Goal: Download file/media

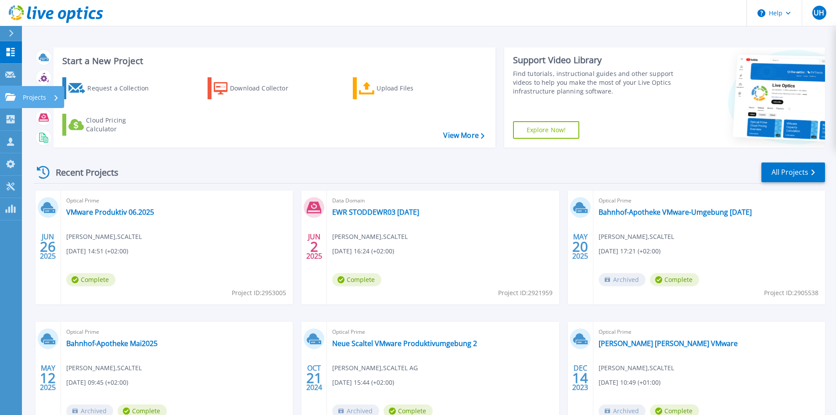
click at [11, 92] on link "Projects Projects" at bounding box center [11, 97] width 22 height 22
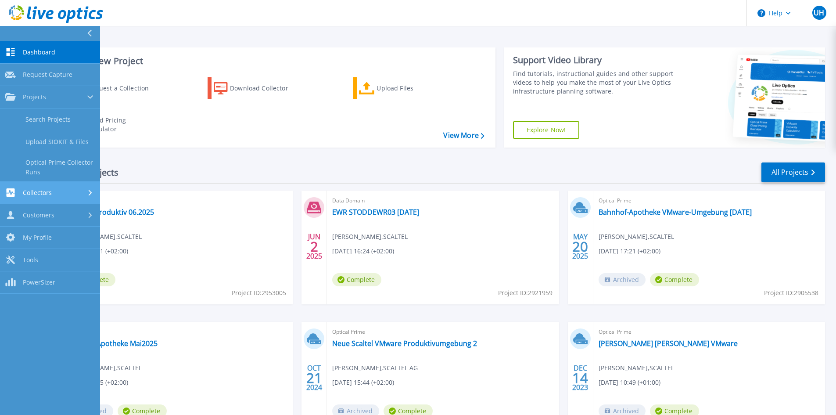
click at [31, 191] on span "Collectors" at bounding box center [37, 193] width 29 height 8
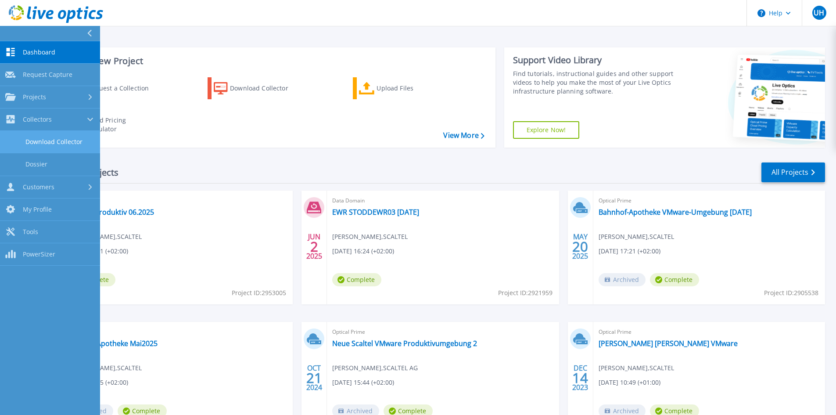
click at [57, 138] on link "Download Collector" at bounding box center [50, 142] width 100 height 22
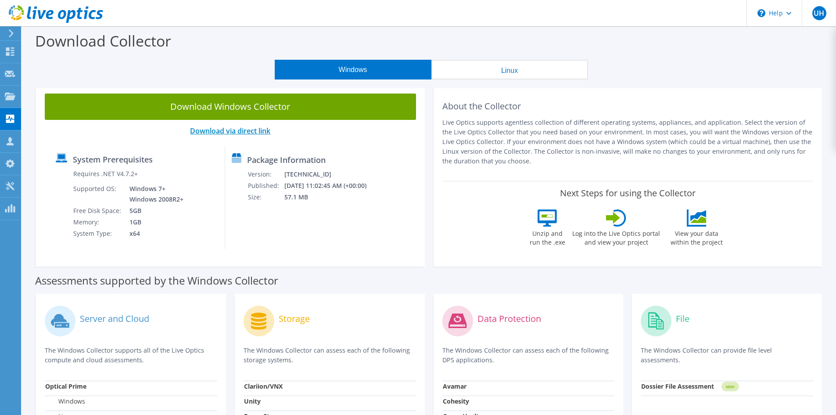
click at [231, 132] on link "Download via direct link" at bounding box center [230, 131] width 80 height 10
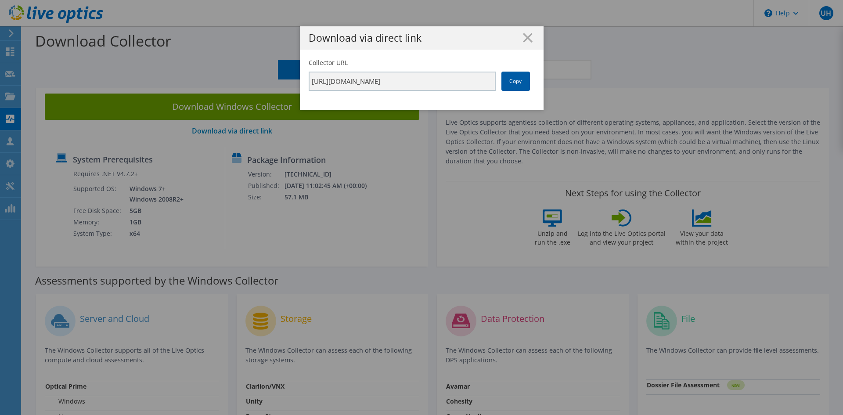
click at [517, 81] on link "Copy" at bounding box center [515, 81] width 29 height 19
click at [524, 34] on icon at bounding box center [528, 38] width 10 height 10
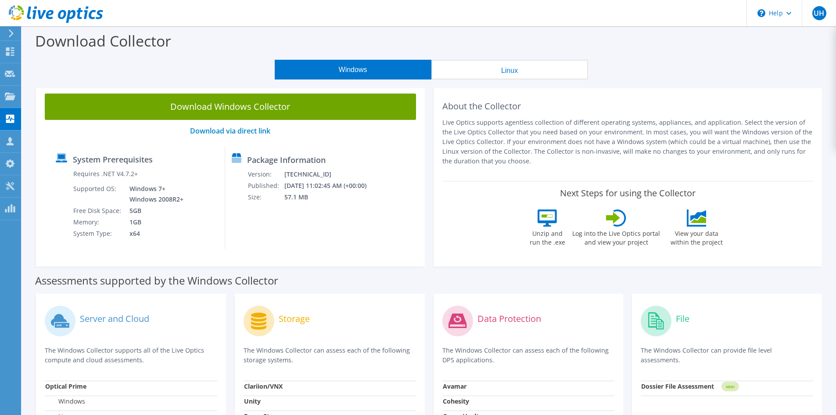
click at [817, 11] on span "UH" at bounding box center [820, 13] width 14 height 14
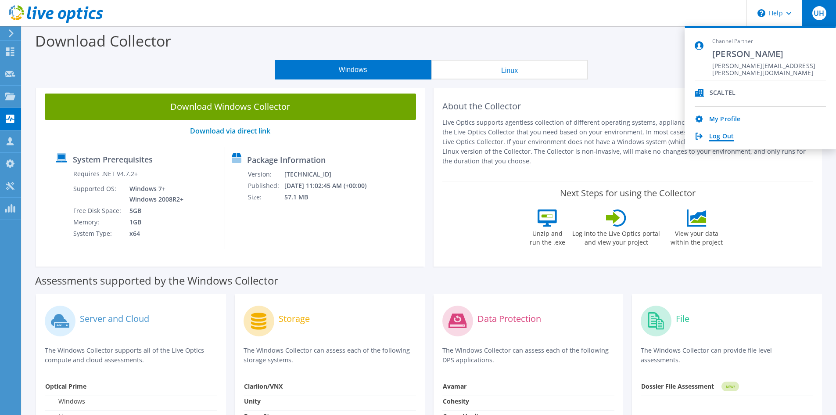
click at [719, 134] on link "Log Out" at bounding box center [721, 137] width 25 height 8
